Goal: Information Seeking & Learning: Learn about a topic

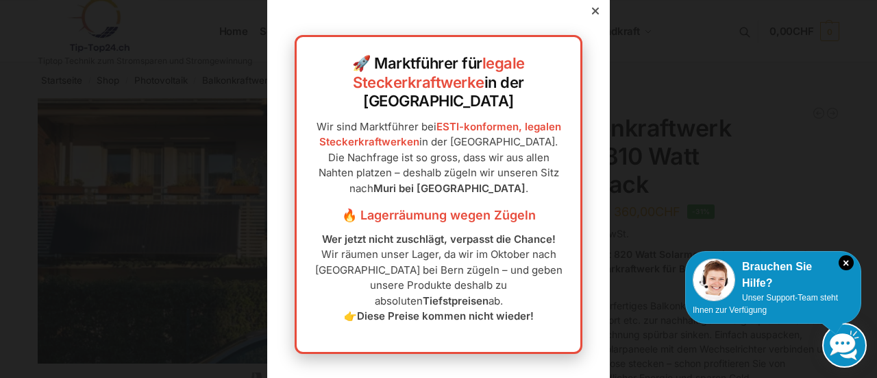
click at [589, 17] on div at bounding box center [595, 11] width 12 height 12
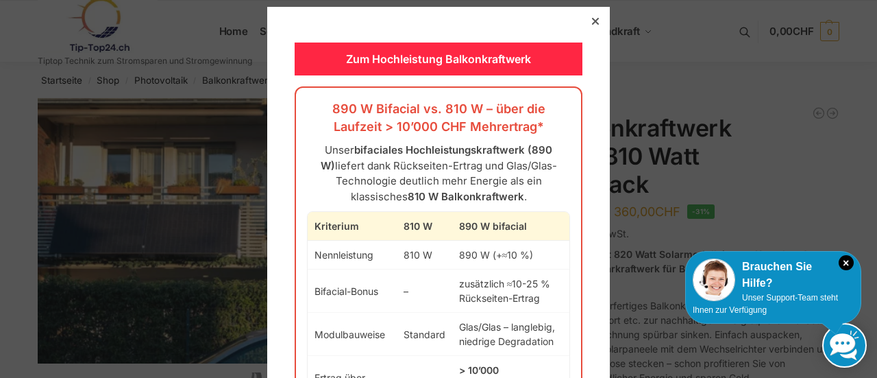
click at [589, 25] on div at bounding box center [595, 21] width 12 height 12
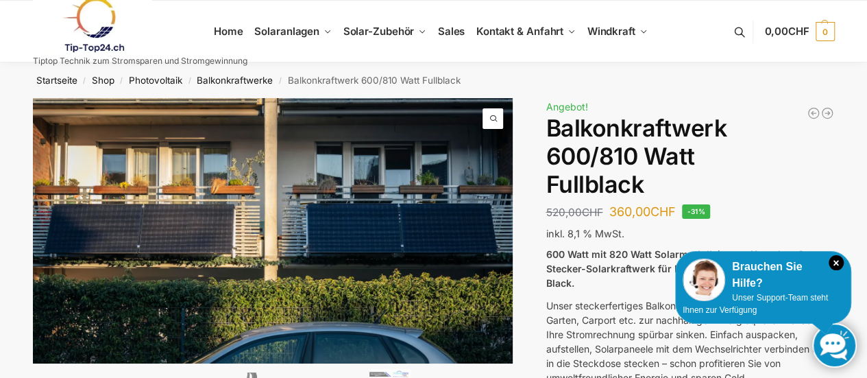
scroll to position [27, 0]
click at [720, 67] on nav "Startseite / Shop / Photovoltaik / Balkonkraftwerke / Balkonkraftwerk 600/810 W…" at bounding box center [433, 80] width 851 height 36
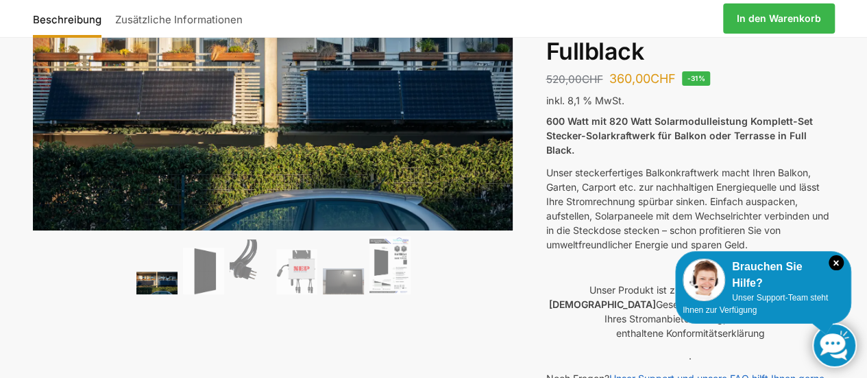
scroll to position [137, 0]
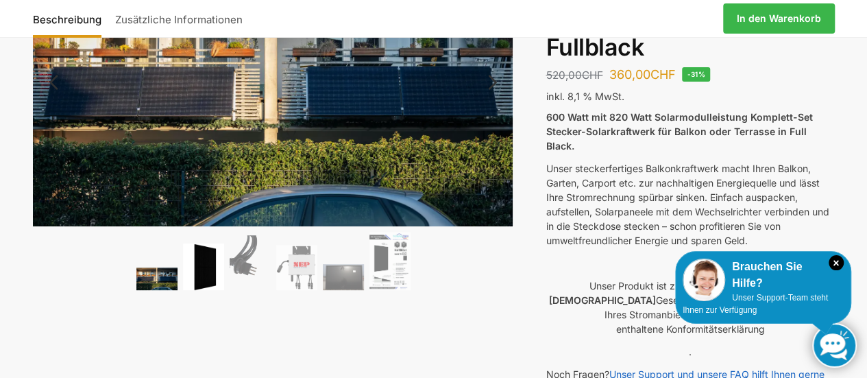
click at [211, 263] on img at bounding box center [203, 266] width 41 height 47
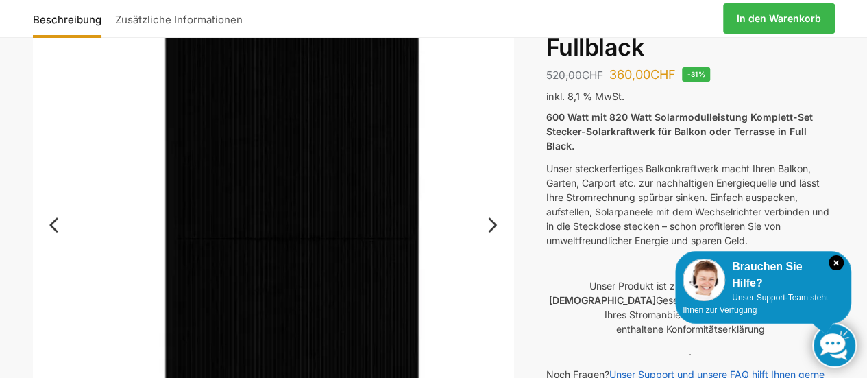
click at [487, 229] on link "Next" at bounding box center [490, 232] width 46 height 14
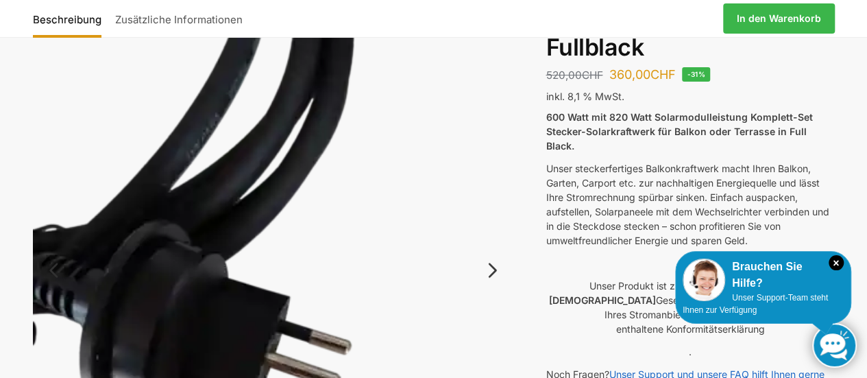
click at [487, 229] on img at bounding box center [273, 281] width 481 height 641
click at [487, 273] on link "Next" at bounding box center [490, 277] width 46 height 14
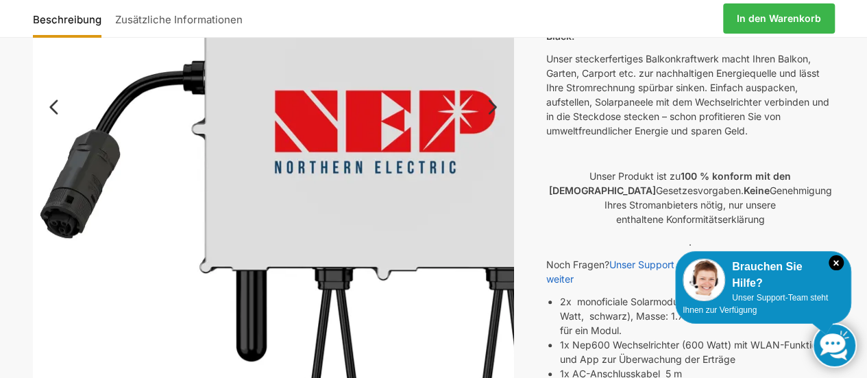
scroll to position [219, 0]
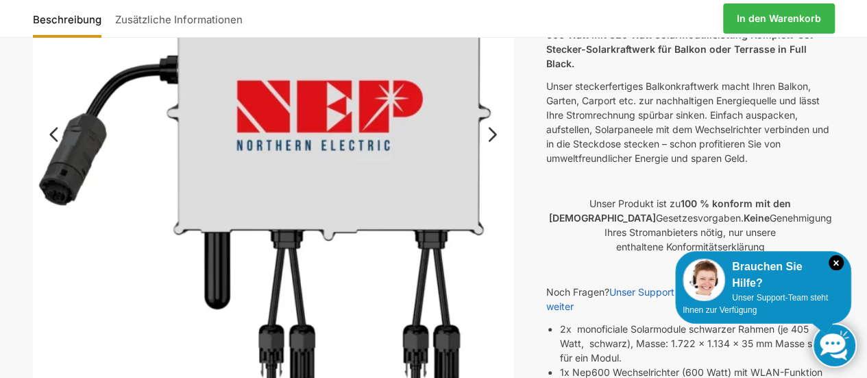
click at [491, 137] on link "Next" at bounding box center [490, 141] width 46 height 14
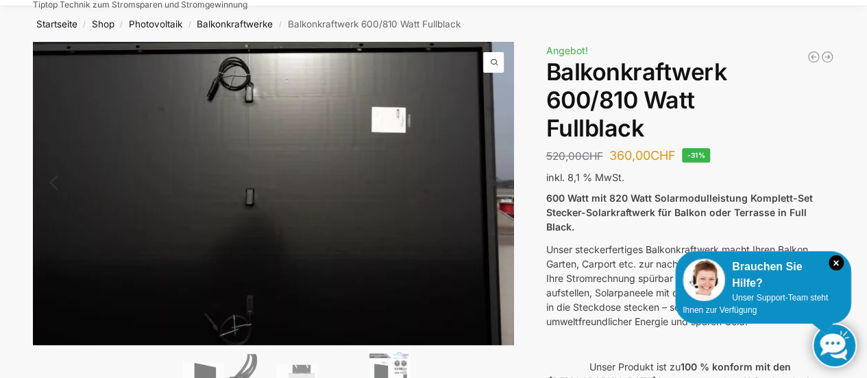
scroll to position [55, 0]
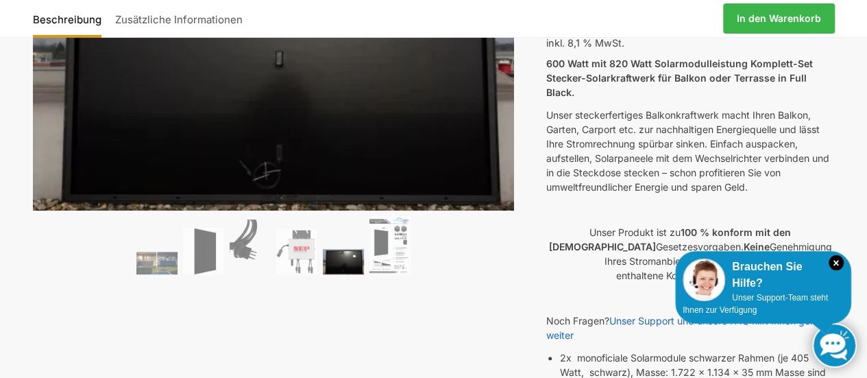
scroll to position [192, 0]
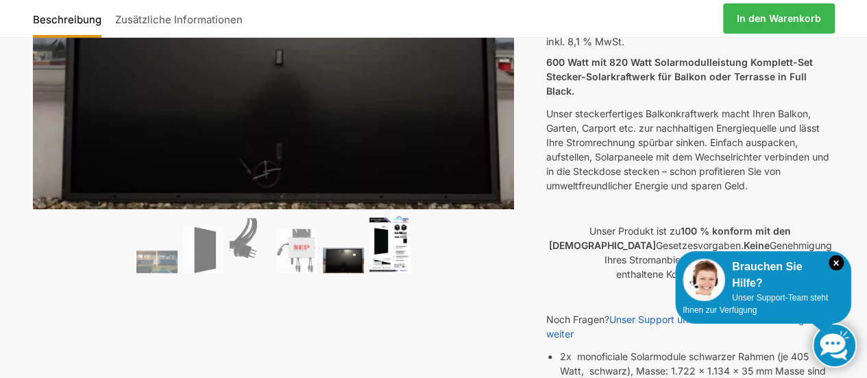
click at [391, 254] on img at bounding box center [389, 244] width 41 height 58
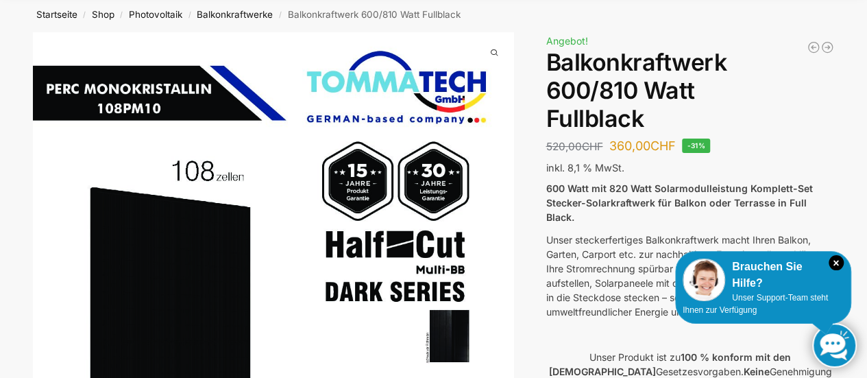
scroll to position [110, 0]
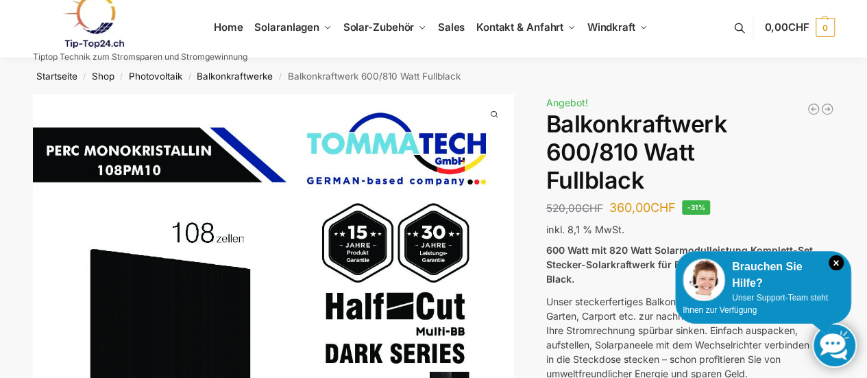
scroll to position [0, 0]
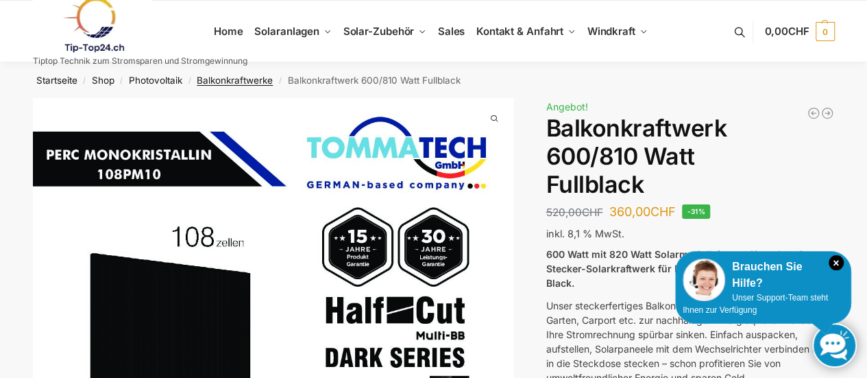
click at [247, 77] on link "Balkonkraftwerke" at bounding box center [235, 80] width 76 height 11
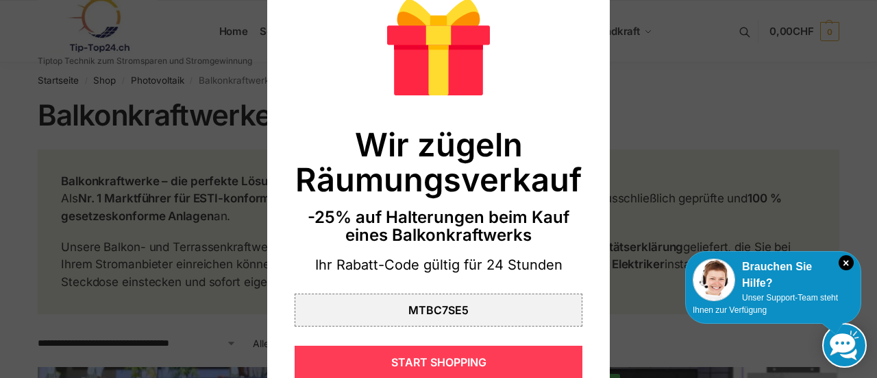
click at [429, 367] on div "START SHOPPING" at bounding box center [439, 361] width 288 height 33
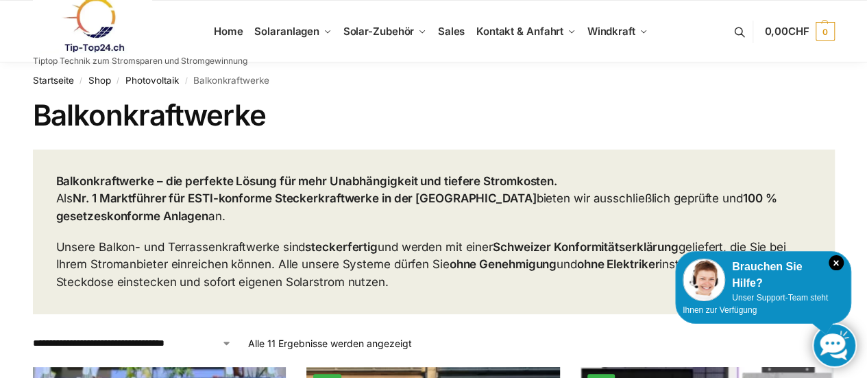
click at [551, 82] on nav "Startseite / Shop / Photovoltaik / Balkonkraftwerke" at bounding box center [434, 80] width 802 height 36
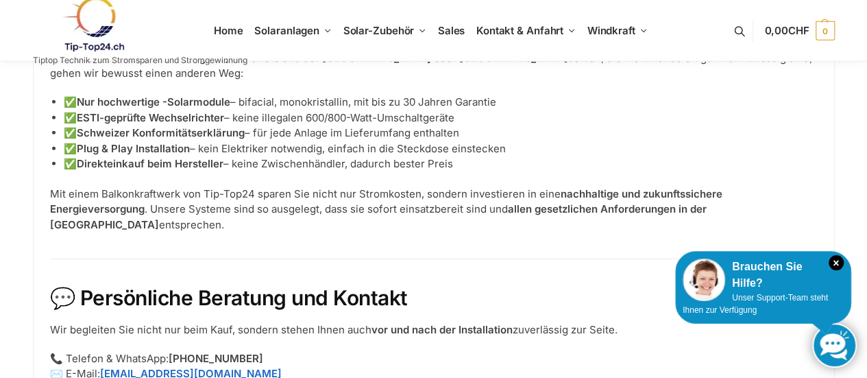
scroll to position [1755, 0]
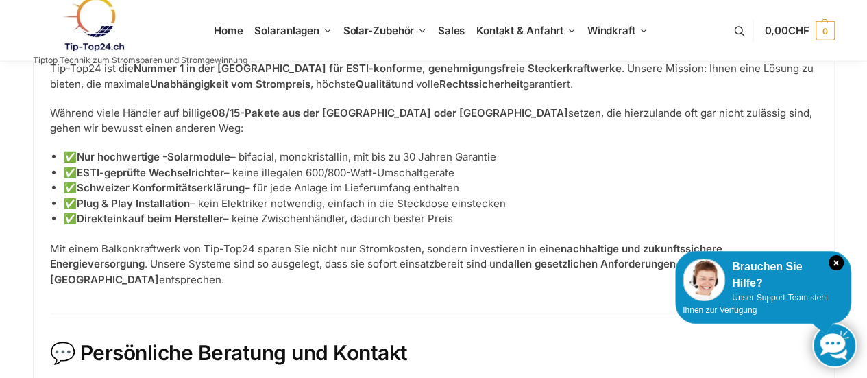
click at [263, 153] on p "✅ Nur hochwertige -Solarmodule – bifacial, monokristallin, mit bis zu 30 Jahren…" at bounding box center [441, 157] width 754 height 16
copy p "bifacial"
